Goal: Task Accomplishment & Management: Complete application form

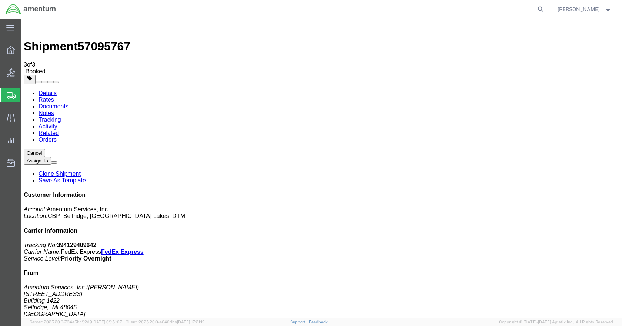
click at [0, 0] on span "Create Shipment" at bounding box center [0, 0] width 0 height 0
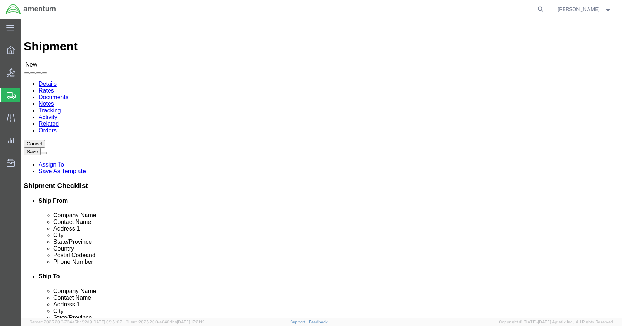
click input "text"
type input "[PERSON_NAME]"
click p "- Amentum Services, Inc - ([PERSON_NAME]) [STREET_ADDRESS]"
select select "MI"
type input "[PERSON_NAME]"
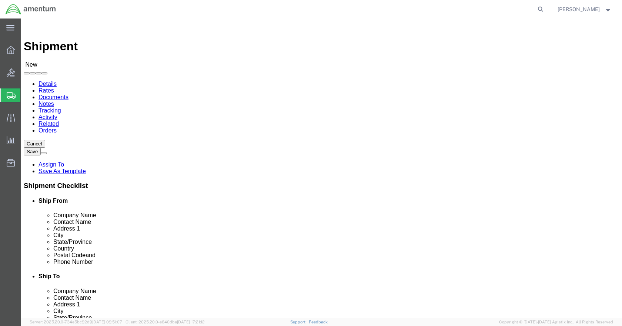
click input "text"
type input "5869542217"
type input "GFL"
select select "49920"
select select "MT"
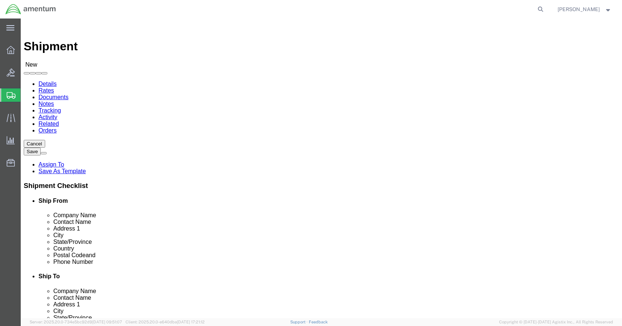
click input "checkbox"
checkbox input "false"
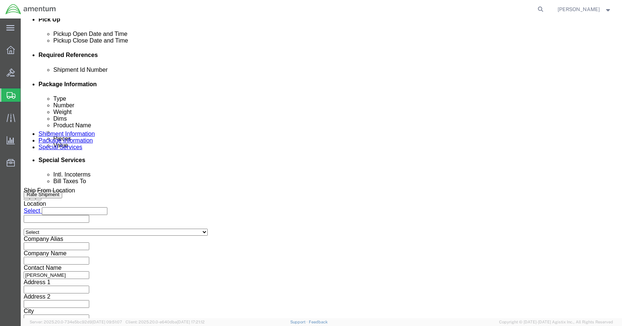
scroll to position [333, 0]
click button "Add reference"
click input "text"
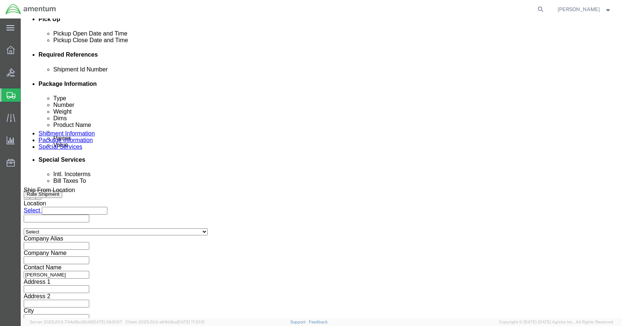
type input "TOOL LOAN"
type input "CBP"
type input "6118.04.03.2219.000.DTM.0000"
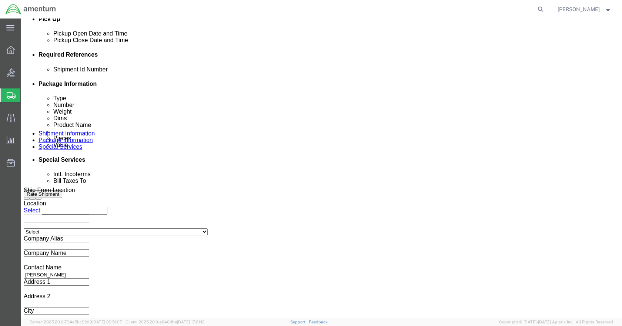
scroll to position [0, 0]
click select "Select Account Type Activity ID Airline Appointment Number ASN Batch Request # …"
select select "PROJNUM"
click select "Select Account Type Activity ID Airline Appointment Number ASN Batch Request # …"
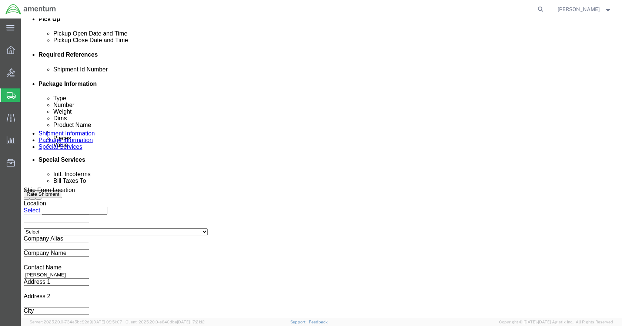
select select "DEPT"
click select "Select Account Type Activity ID Airline Appointment Number ASN Batch Request # …"
select select "DEPT"
click select "Select Account Type Activity ID Airline Appointment Number ASN Batch Request # …"
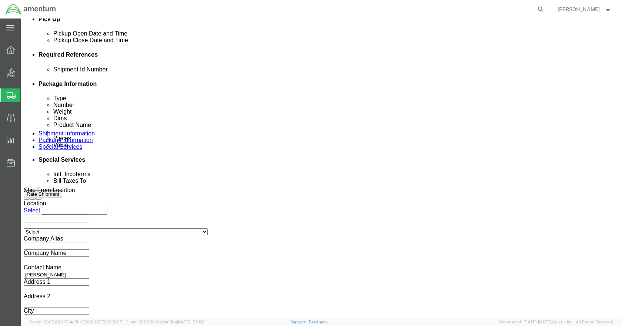
click icon
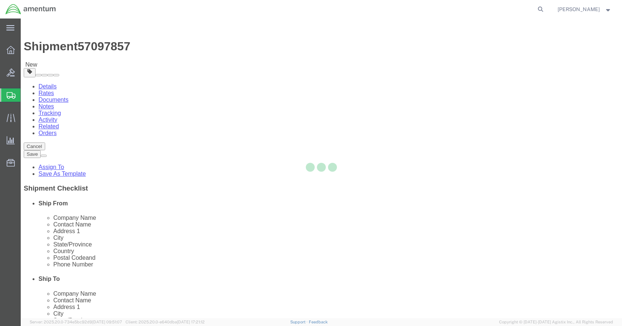
select select "CBOX"
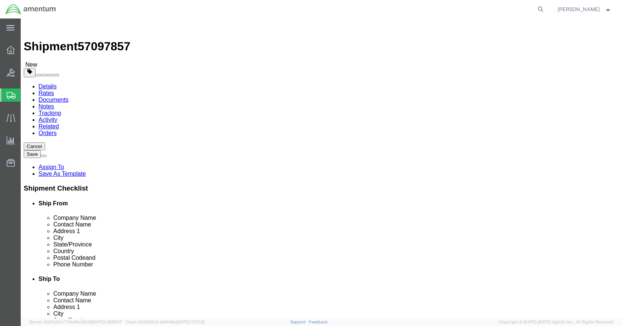
click input "text"
type input "10"
type input "4"
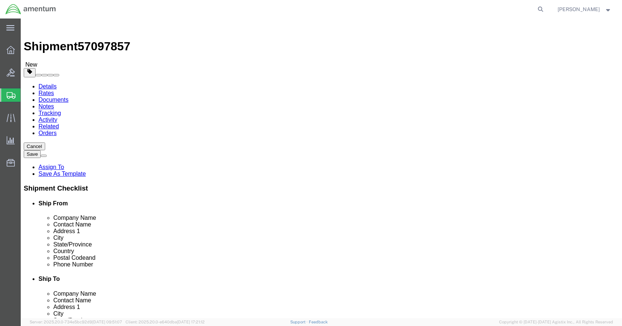
click link "Add Content"
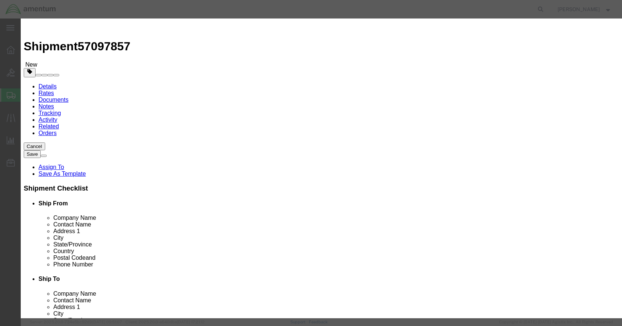
click input "text"
type input "TOOL LOANS"
click input "0"
type input "7"
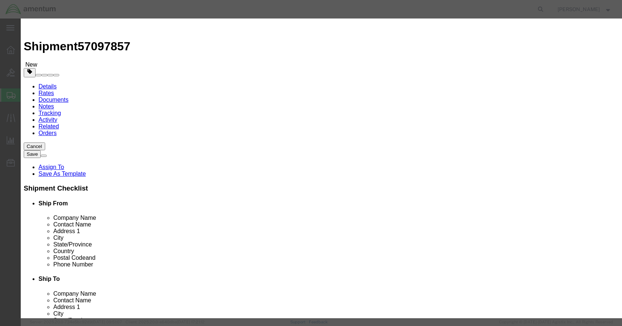
type input "3"
click input "text"
type input "1"
type input "3000"
select select "USD"
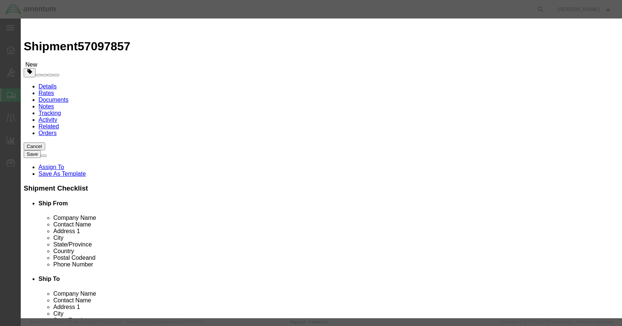
click button "Save & Close"
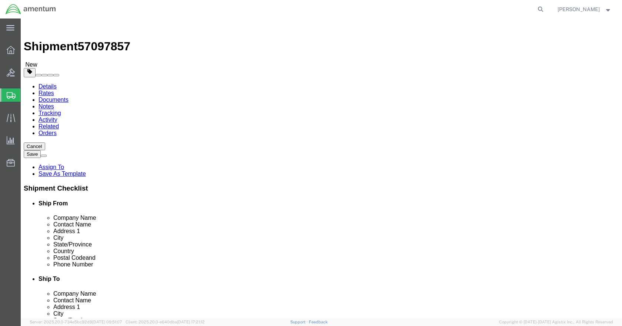
click button "Rate Shipment"
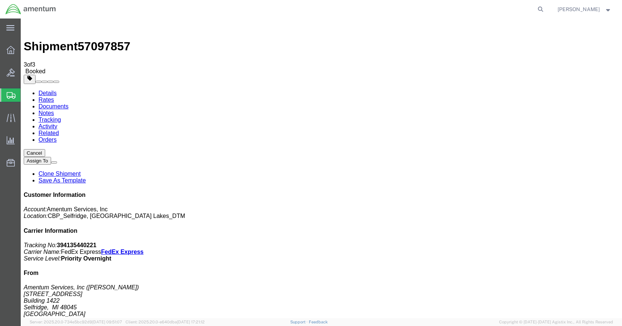
drag, startPoint x: 262, startPoint y: 118, endPoint x: 263, endPoint y: 144, distance: 26.7
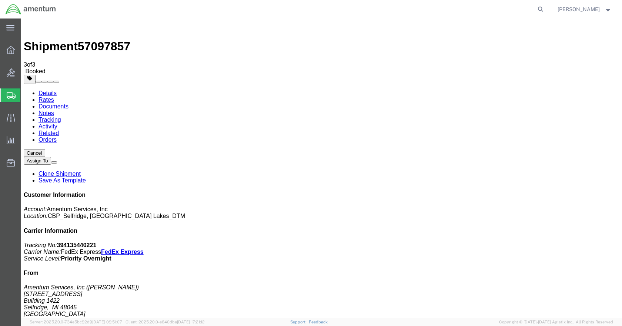
drag, startPoint x: 547, startPoint y: 8, endPoint x: 534, endPoint y: 16, distance: 15.8
click at [546, 8] on icon at bounding box center [541, 9] width 10 height 10
click at [448, 11] on input "search" at bounding box center [422, 9] width 225 height 18
type input "56913190"
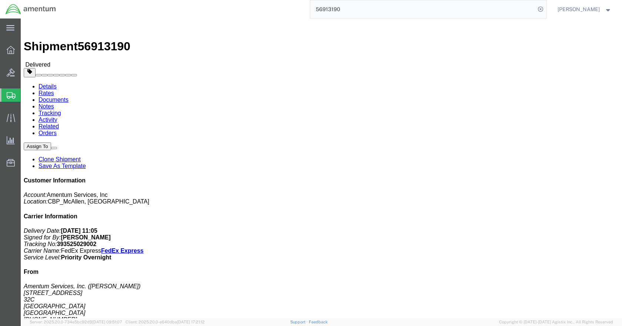
click link "Clone Shipment"
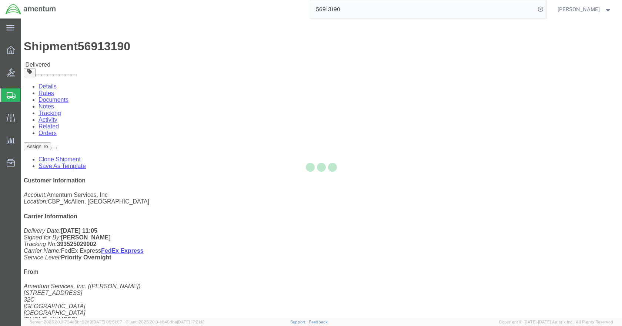
select select "49941"
select select "49921"
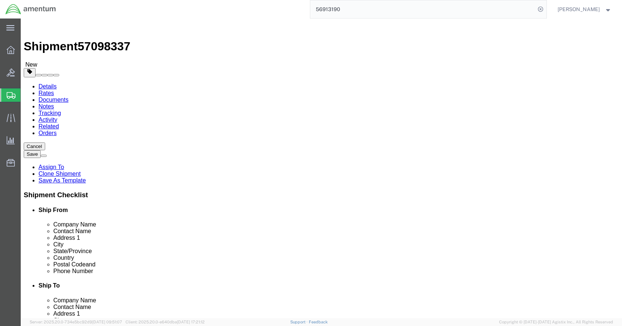
click span
select select "49921"
type input "Amentum Services, Inc"
type input "[PERSON_NAME]"
type input "[STREET_ADDRESS]"
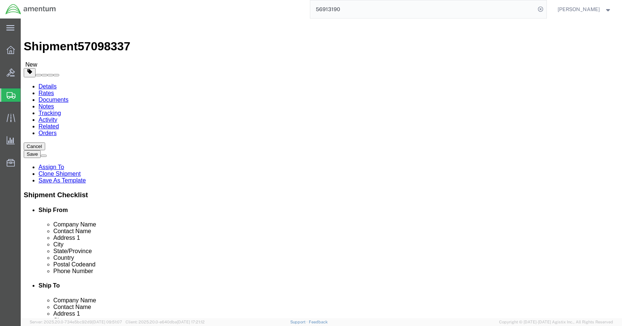
type input "Building 1422"
type input "Selfridge"
select select "MI"
type input "48045"
type input "[PHONE_NUMBER]"
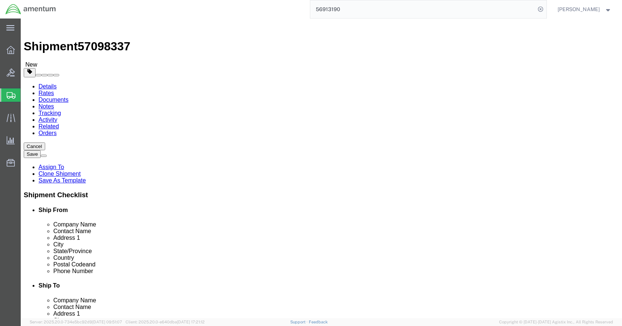
type input "[PERSON_NAME][EMAIL_ADDRESS][PERSON_NAME][DOMAIN_NAME]"
select select "49941"
type input "Amentum Services, Inc."
type input "[PERSON_NAME]"
type input "[STREET_ADDRESS]"
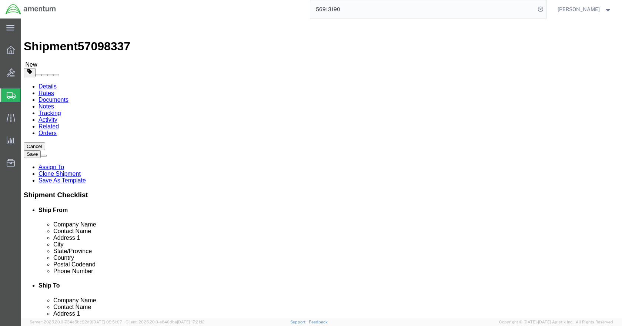
type input "32C"
type input "McAllen"
select select "[GEOGRAPHIC_DATA]"
type input "78503"
type input "[PHONE_NUMBER]"
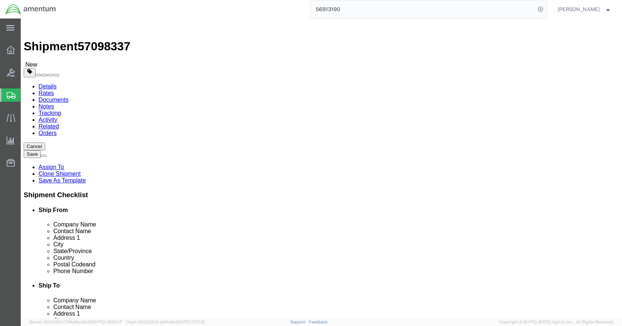
type input "[PERSON_NAME][EMAIL_ADDRESS][PERSON_NAME][DOMAIN_NAME]"
click input "checkbox"
checkbox input "false"
click input "checkbox"
checkbox input "false"
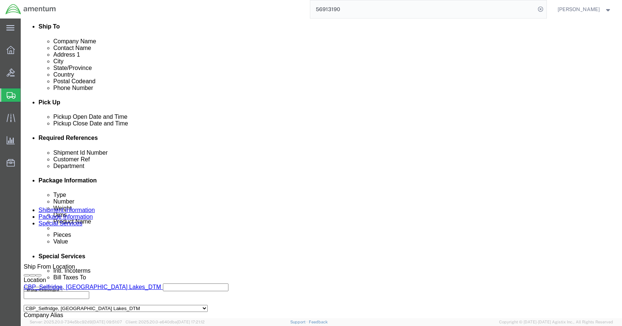
scroll to position [336, 0]
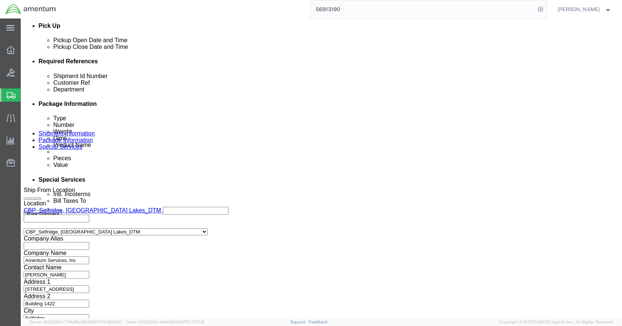
click icon
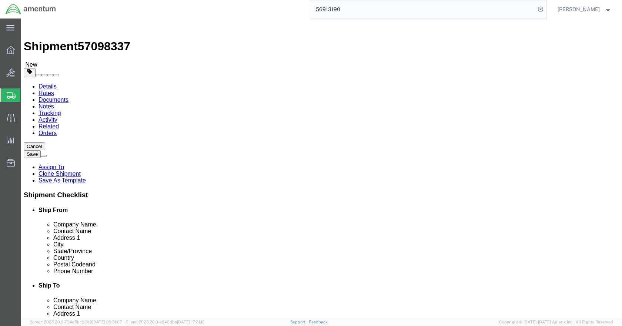
click dd "1.00 Each"
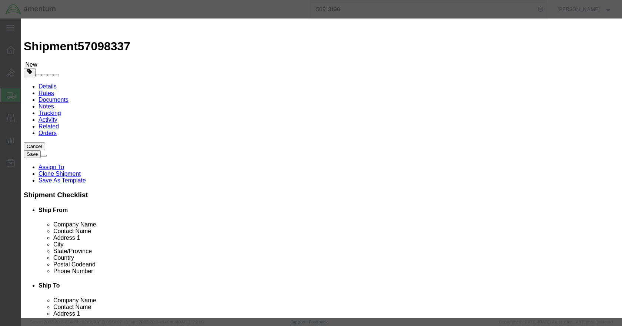
click input "10.00"
type input "3000"
select select "USD"
click button "Save & Close"
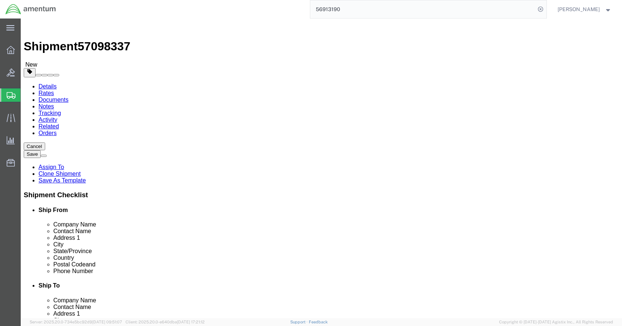
click button "Rate Shipment"
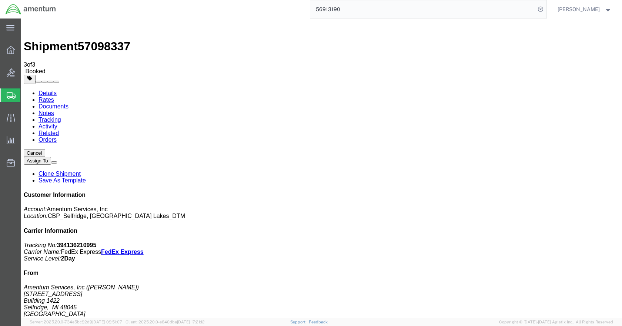
drag, startPoint x: 263, startPoint y: 132, endPoint x: 339, endPoint y: 131, distance: 75.9
